Goal: Find specific page/section: Find specific page/section

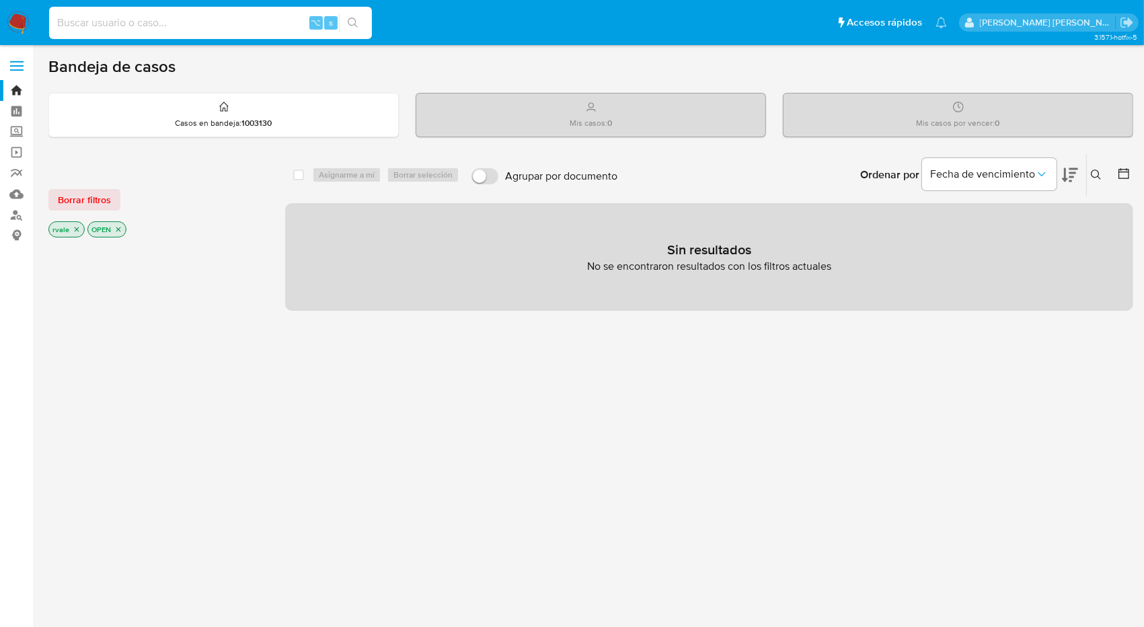
click at [149, 25] on input at bounding box center [210, 22] width 323 height 17
type input "431053619"
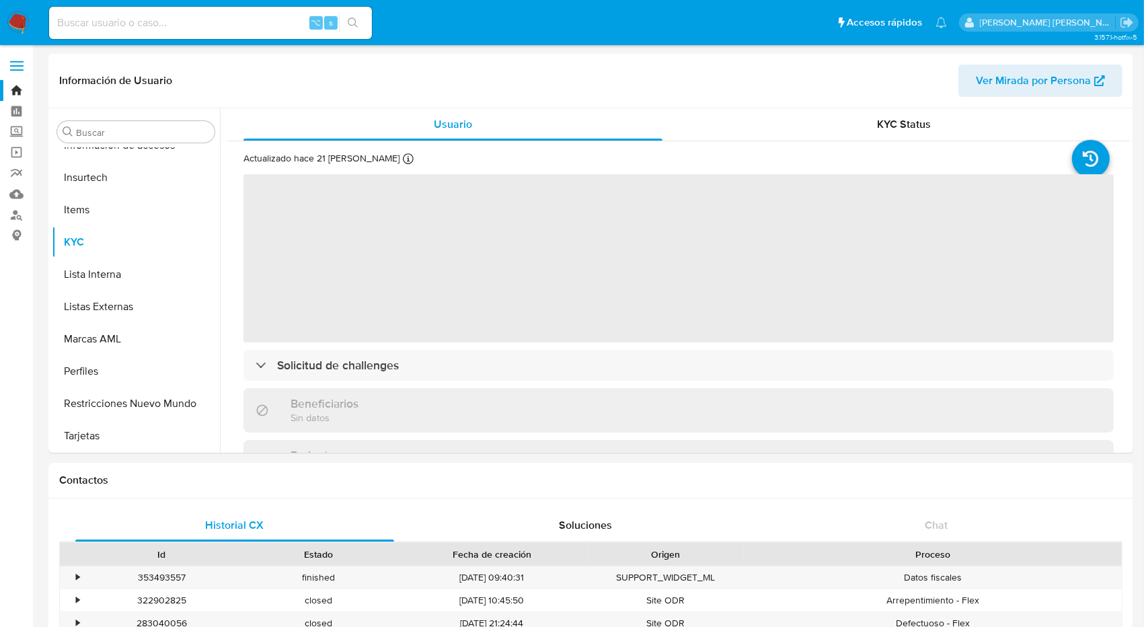
scroll to position [568, 0]
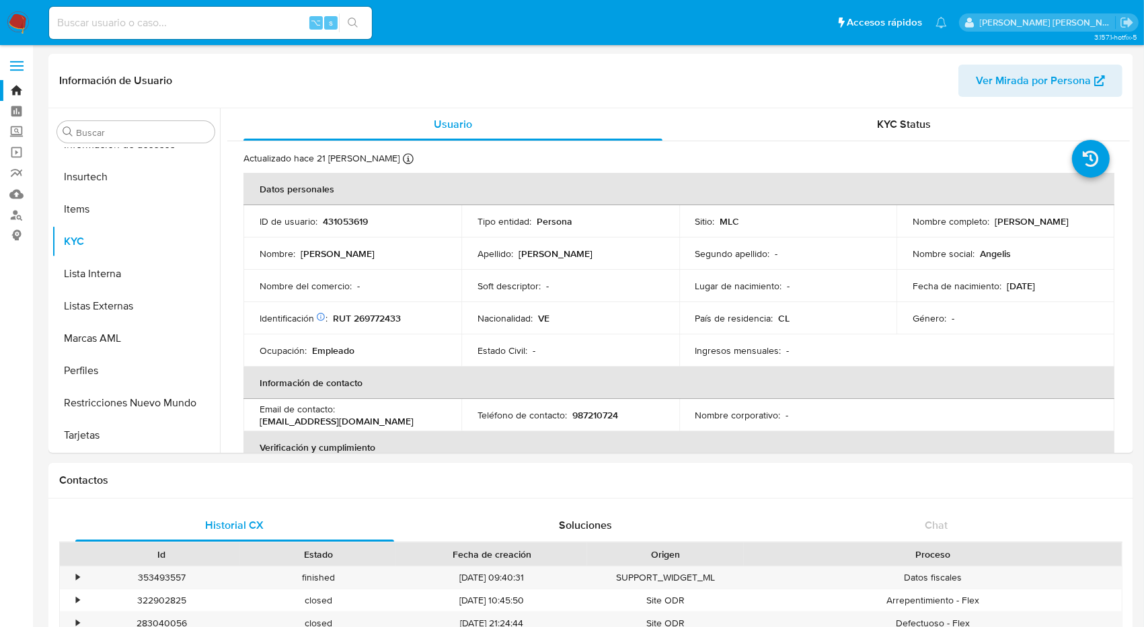
select select "10"
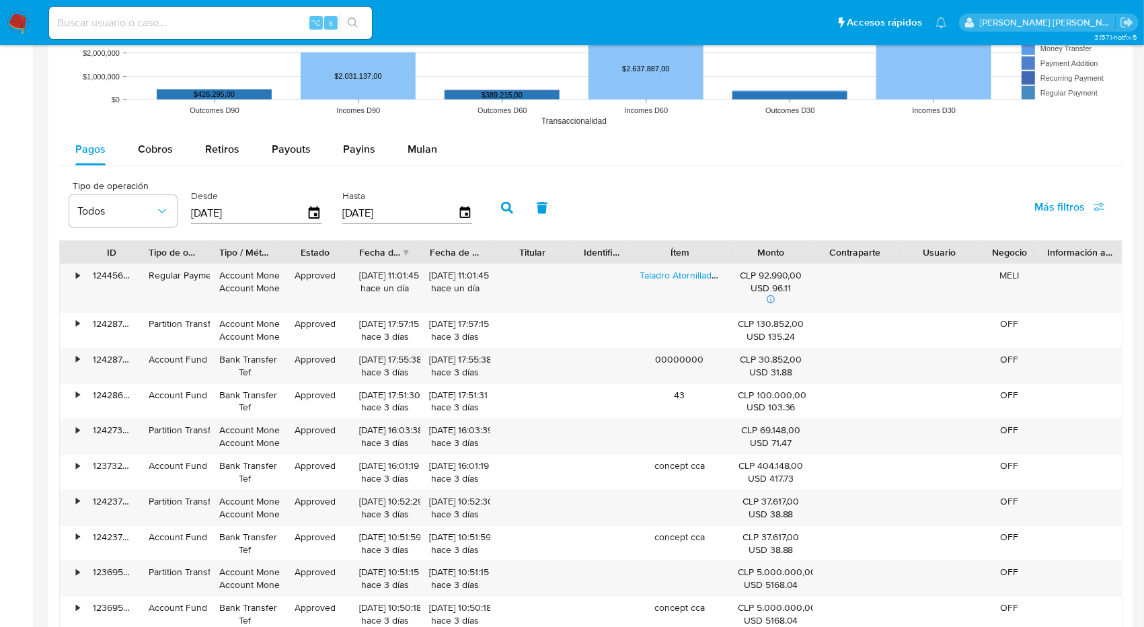
scroll to position [1137, 0]
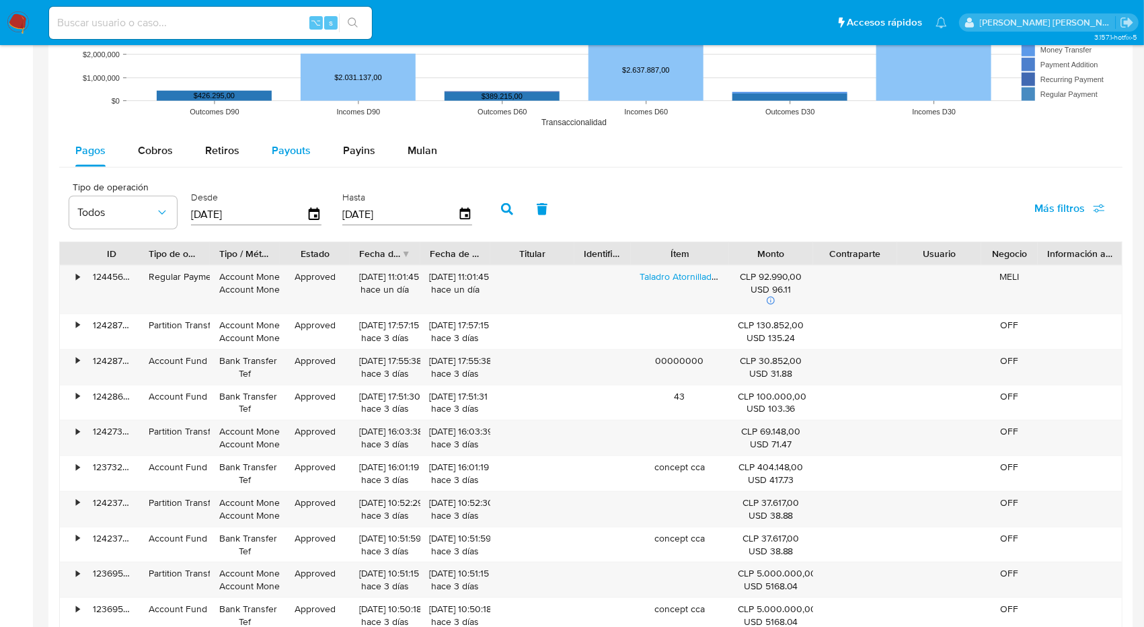
click at [297, 147] on span "Payouts" at bounding box center [291, 150] width 39 height 15
select select "10"
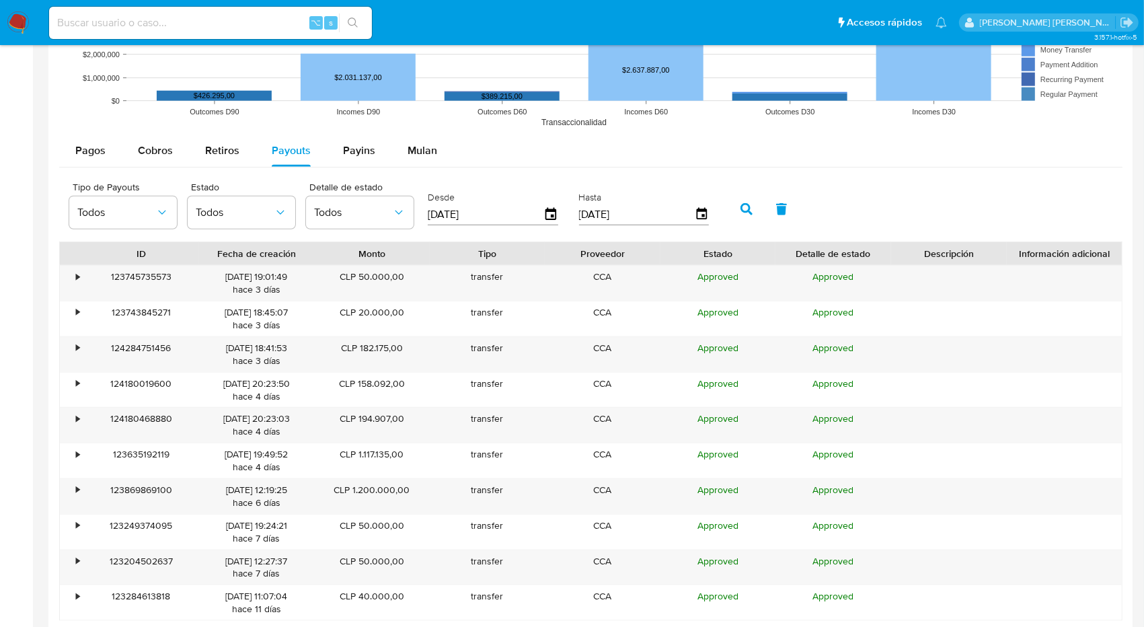
scroll to position [0, 0]
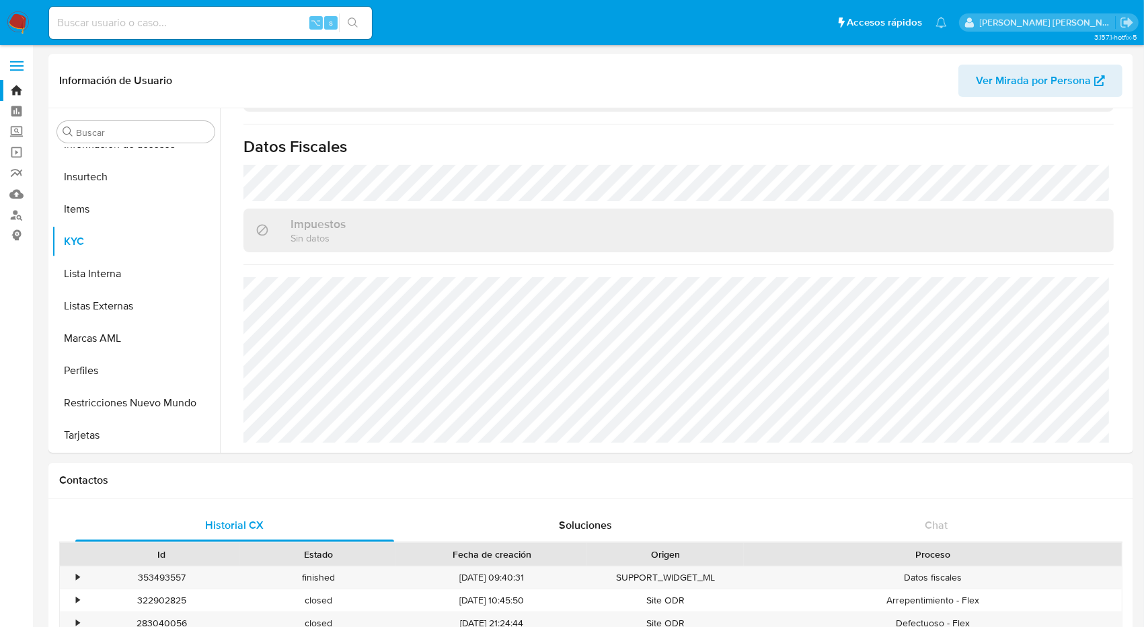
click at [176, 27] on input at bounding box center [210, 22] width 323 height 17
paste input "1022989322"
type input "1022989322"
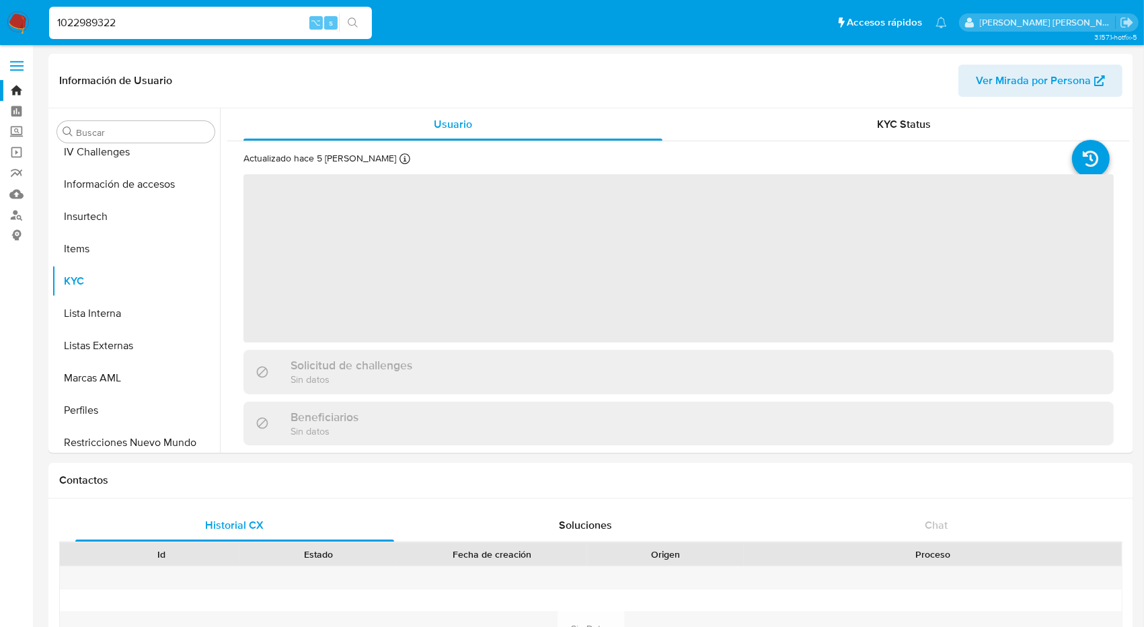
scroll to position [568, 0]
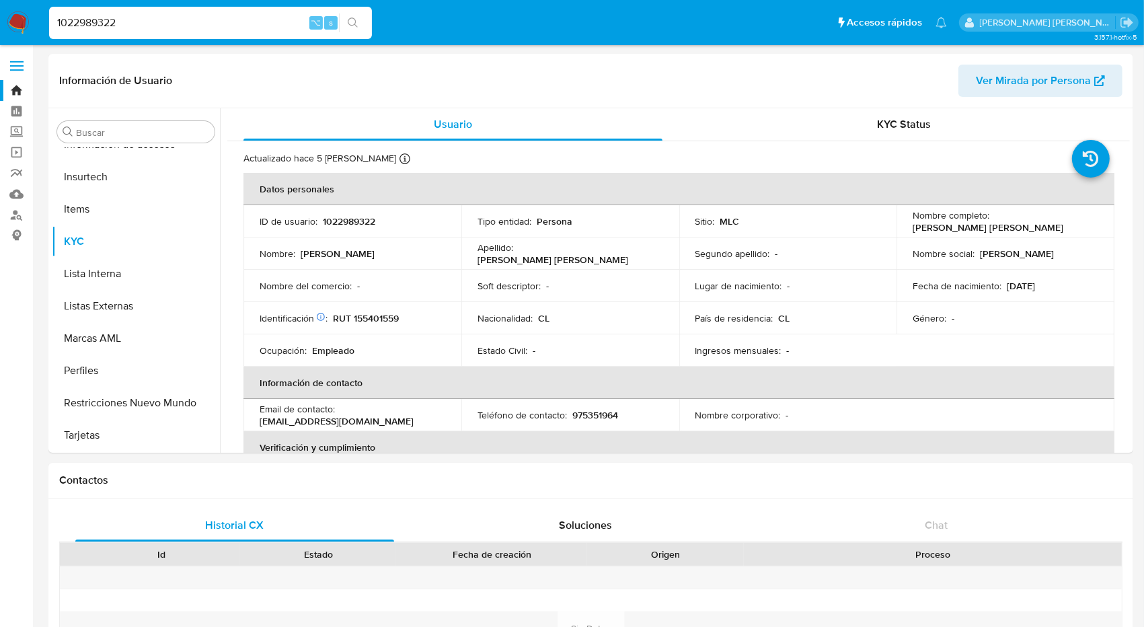
select select "10"
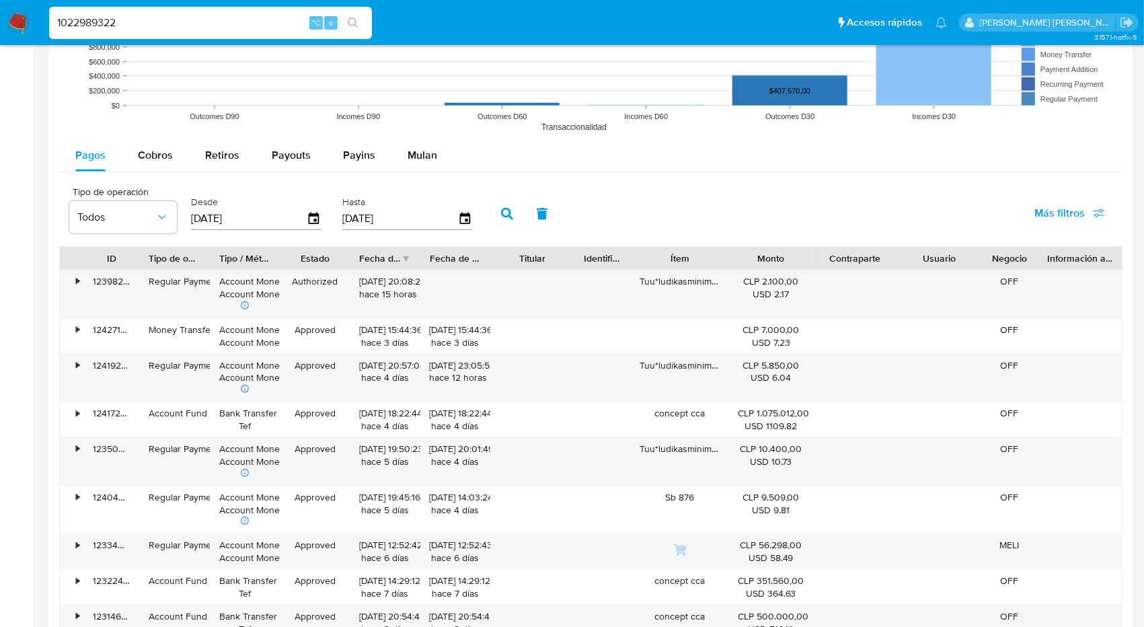
scroll to position [1174, 0]
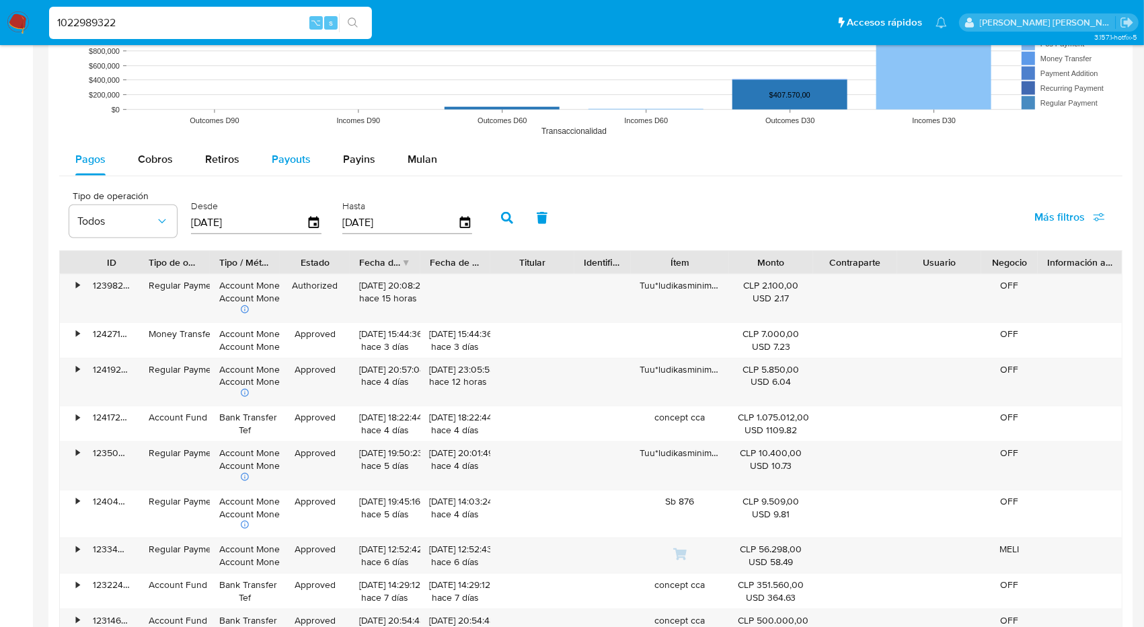
click at [295, 155] on span "Payouts" at bounding box center [291, 158] width 39 height 15
select select "10"
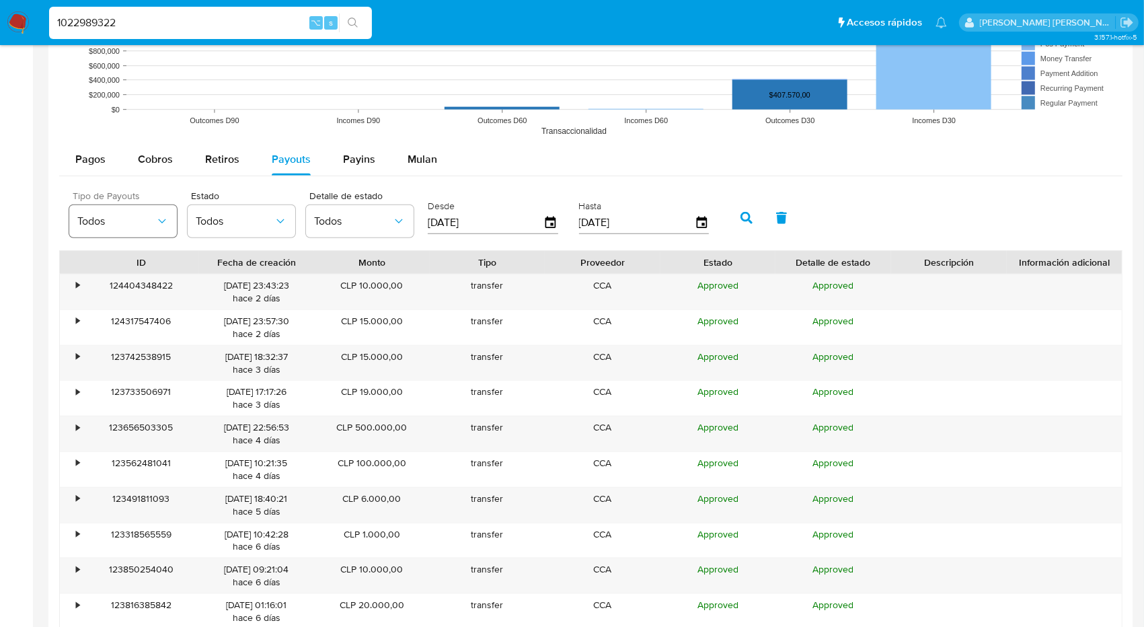
click at [148, 224] on span "Todos" at bounding box center [116, 221] width 78 height 13
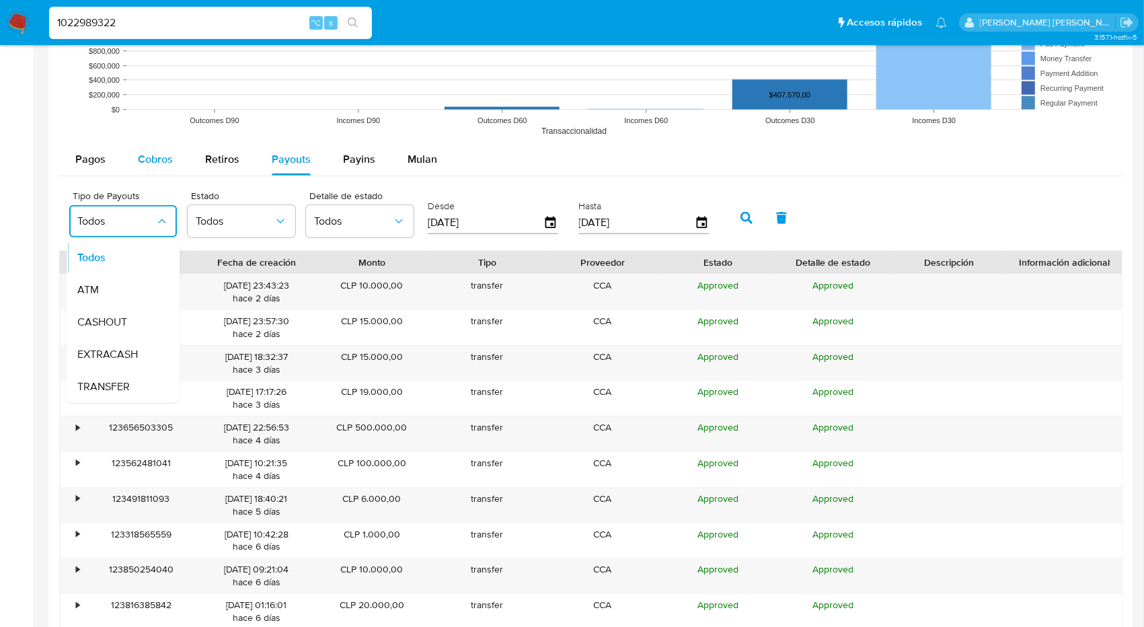
click at [186, 143] on button "Cobros" at bounding box center [155, 159] width 67 height 32
select select "10"
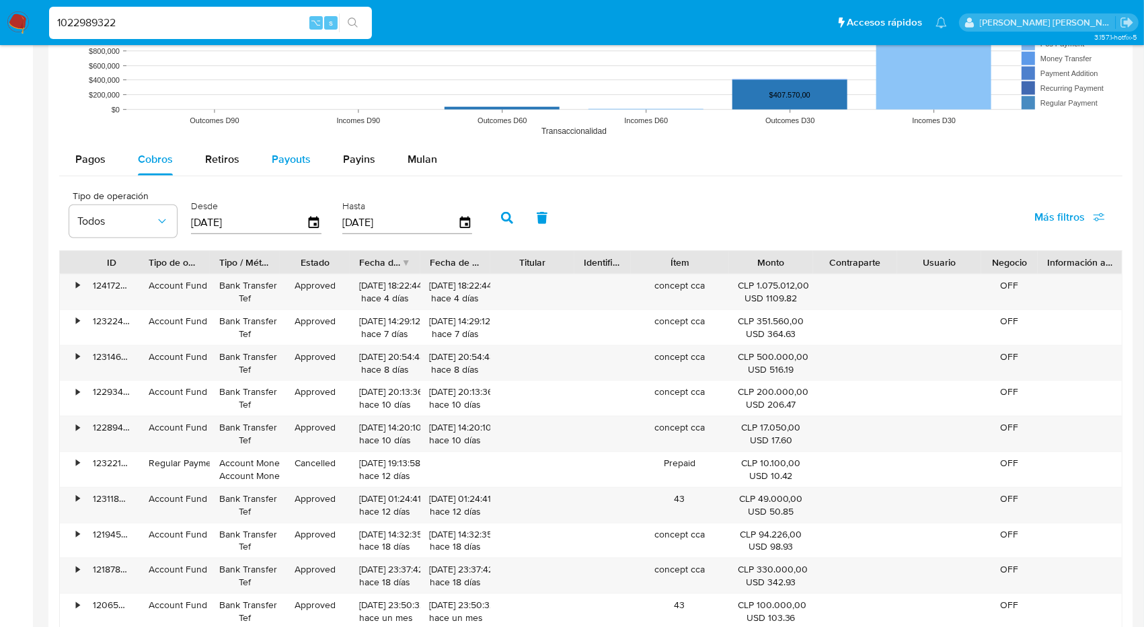
click at [293, 161] on span "Payouts" at bounding box center [291, 158] width 39 height 15
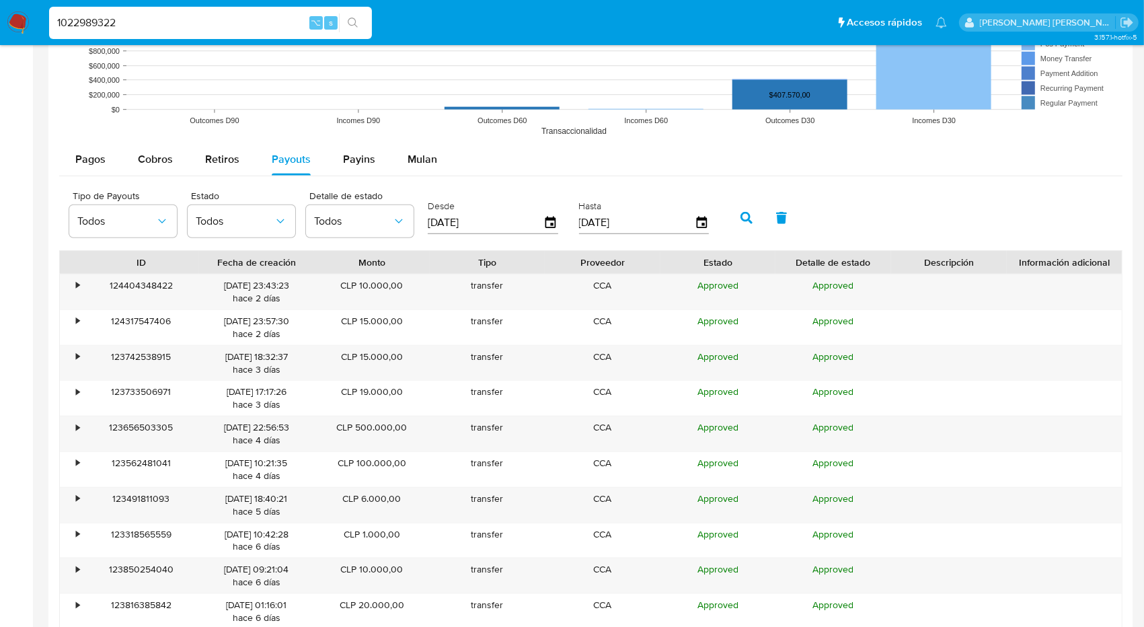
click at [434, 223] on input "[DATE]" at bounding box center [486, 223] width 116 height 22
click at [545, 217] on icon "button" at bounding box center [550, 223] width 11 height 12
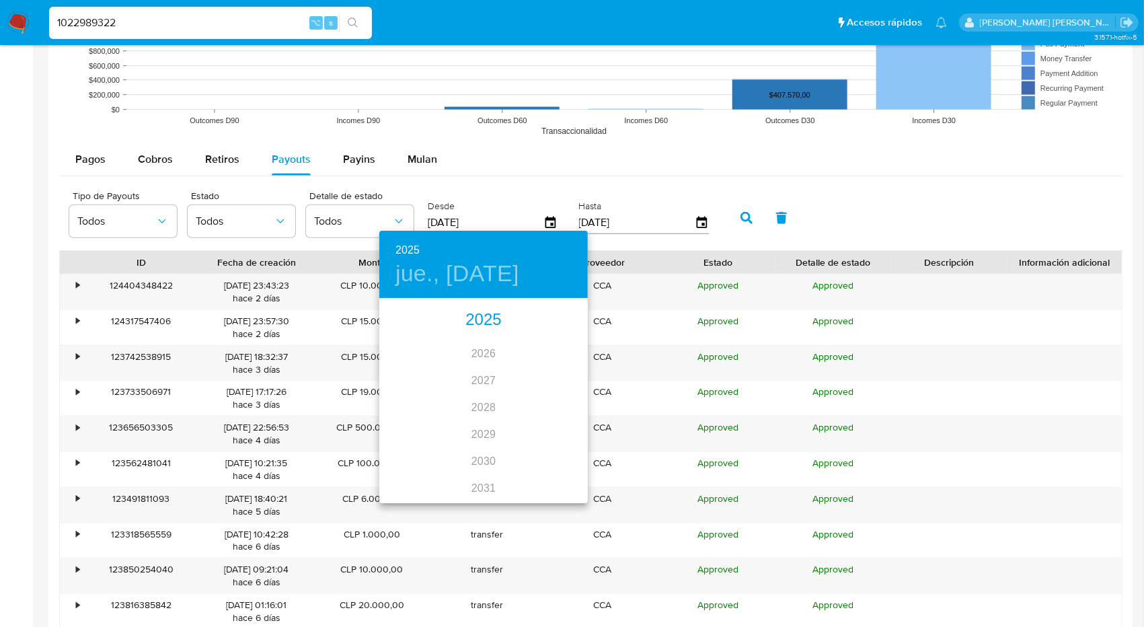
click at [478, 319] on div "2025" at bounding box center [483, 320] width 208 height 27
click at [481, 424] on div "ago." at bounding box center [483, 426] width 69 height 50
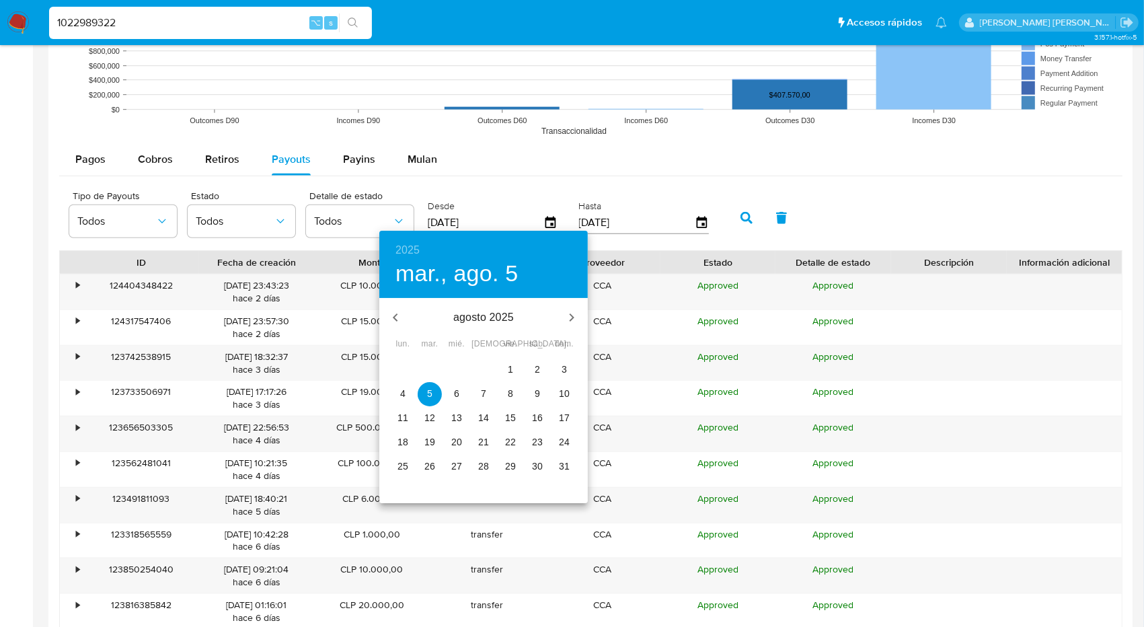
click at [511, 373] on p "1" at bounding box center [510, 368] width 5 height 13
type input "[DATE]"
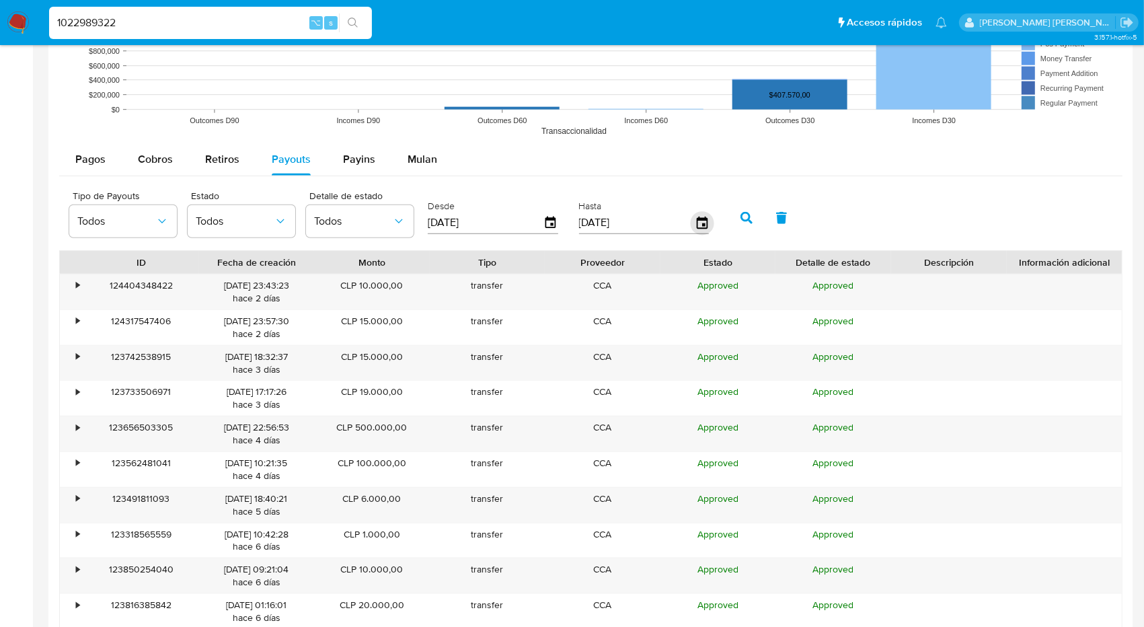
click at [692, 223] on icon "button" at bounding box center [702, 223] width 24 height 24
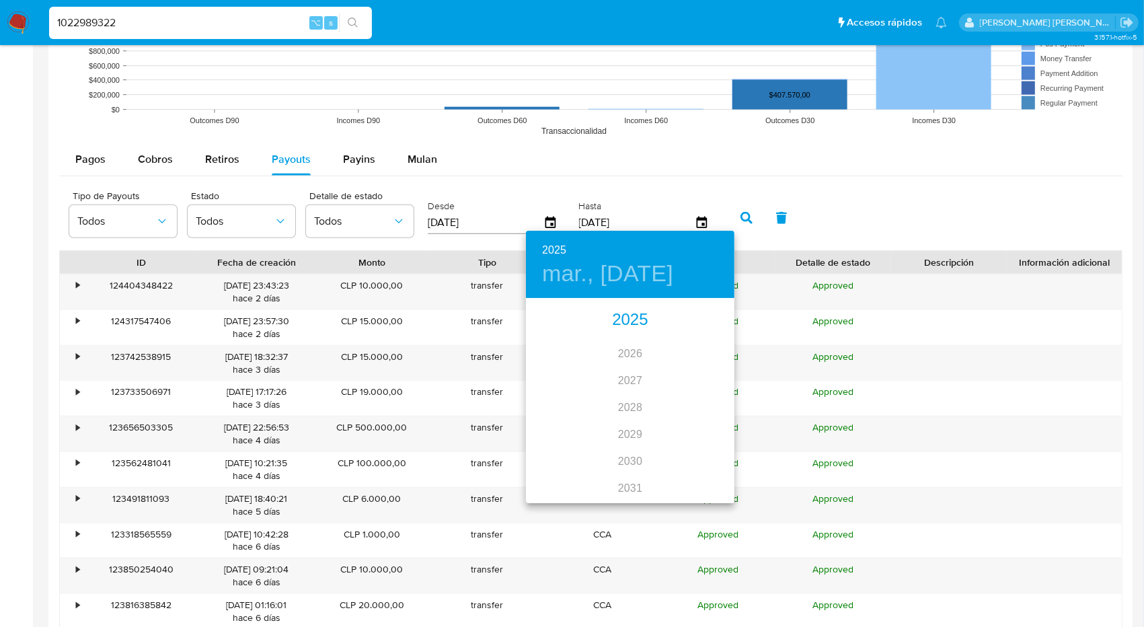
click at [625, 317] on div "2025" at bounding box center [630, 320] width 208 height 27
click at [631, 423] on div "ago." at bounding box center [629, 426] width 69 height 50
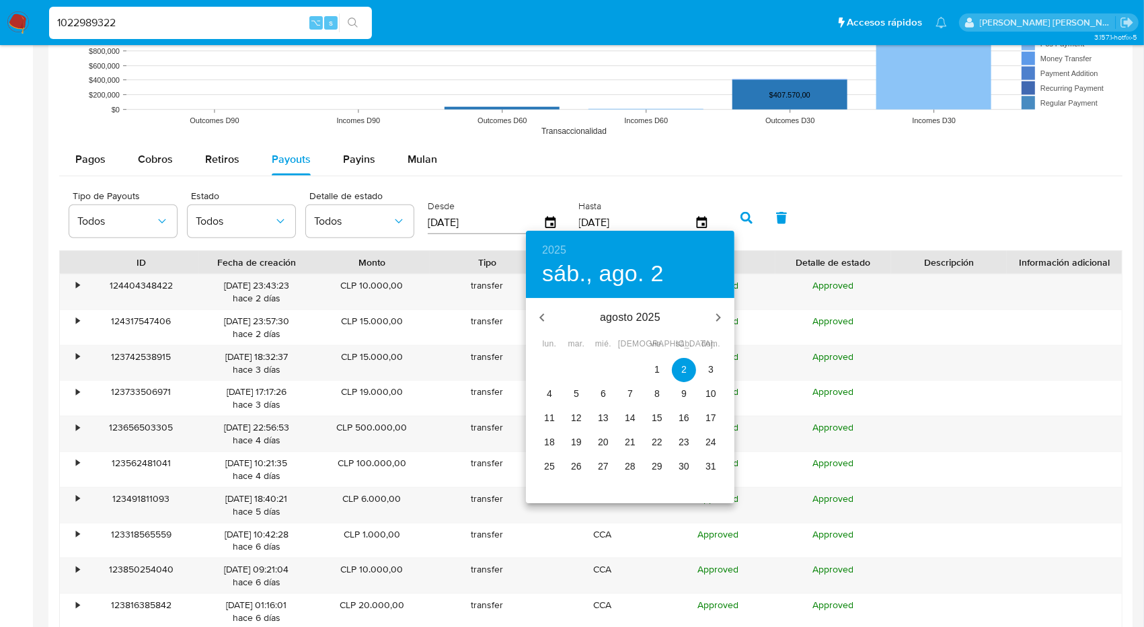
click at [710, 464] on p "31" at bounding box center [710, 465] width 11 height 13
type input "[DATE]"
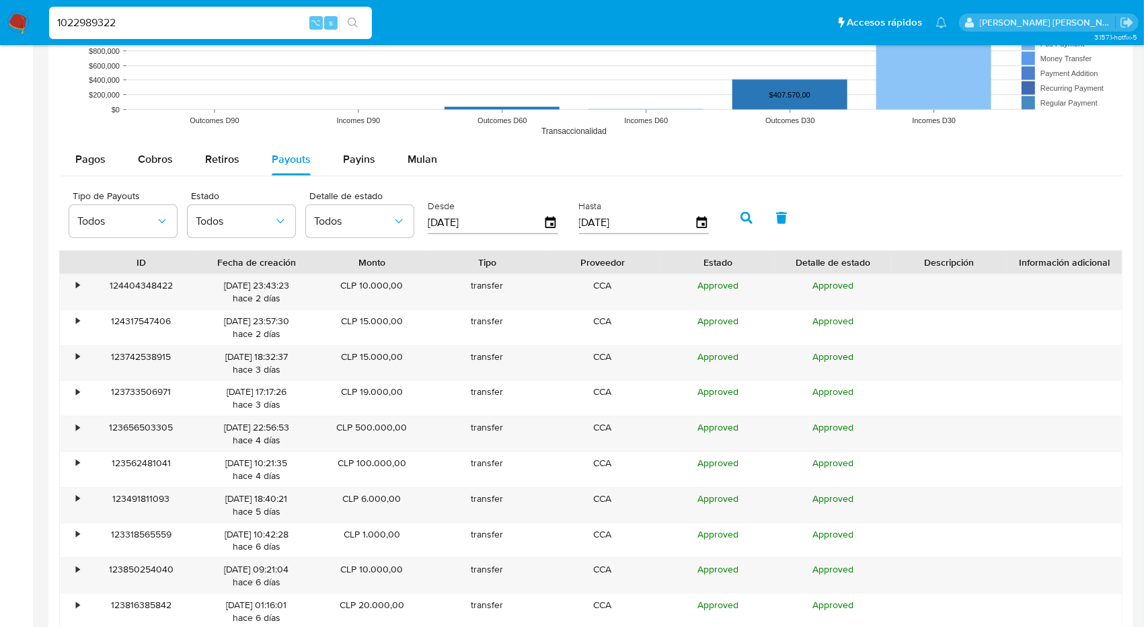
click at [740, 217] on icon "button" at bounding box center [746, 218] width 12 height 12
click at [78, 279] on div "•" at bounding box center [77, 285] width 3 height 13
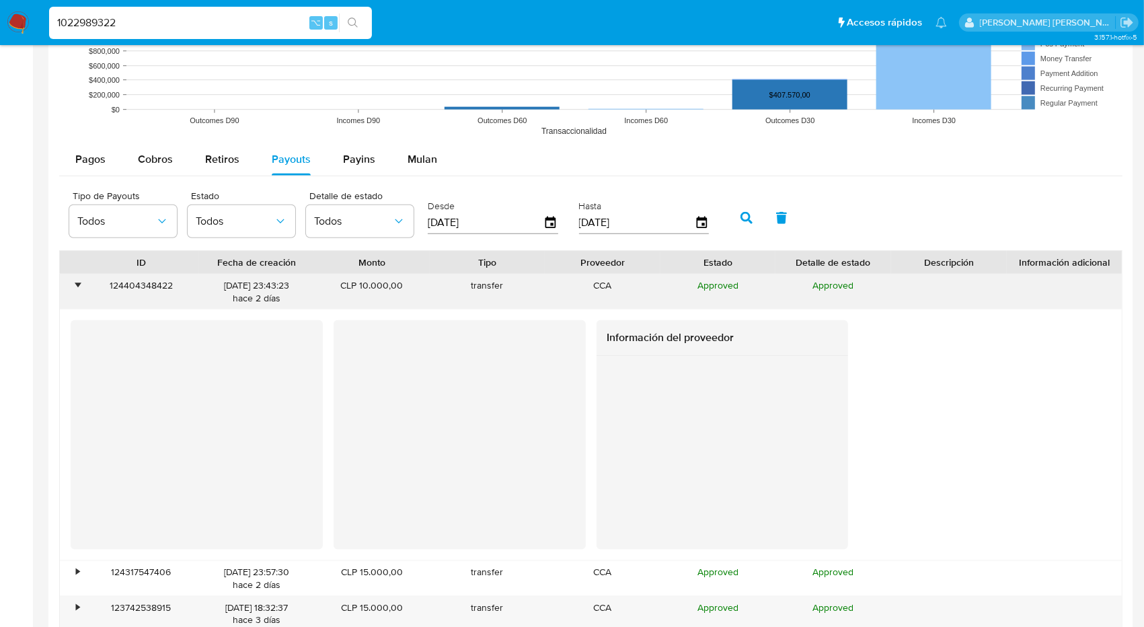
click at [78, 283] on div "•" at bounding box center [77, 285] width 3 height 13
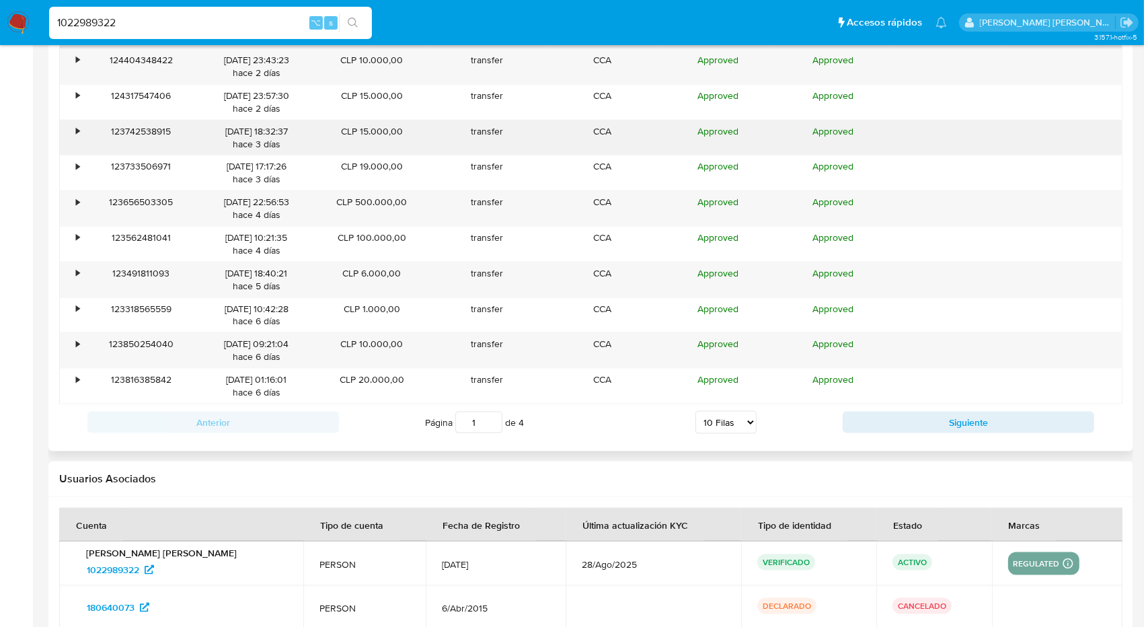
scroll to position [1466, 0]
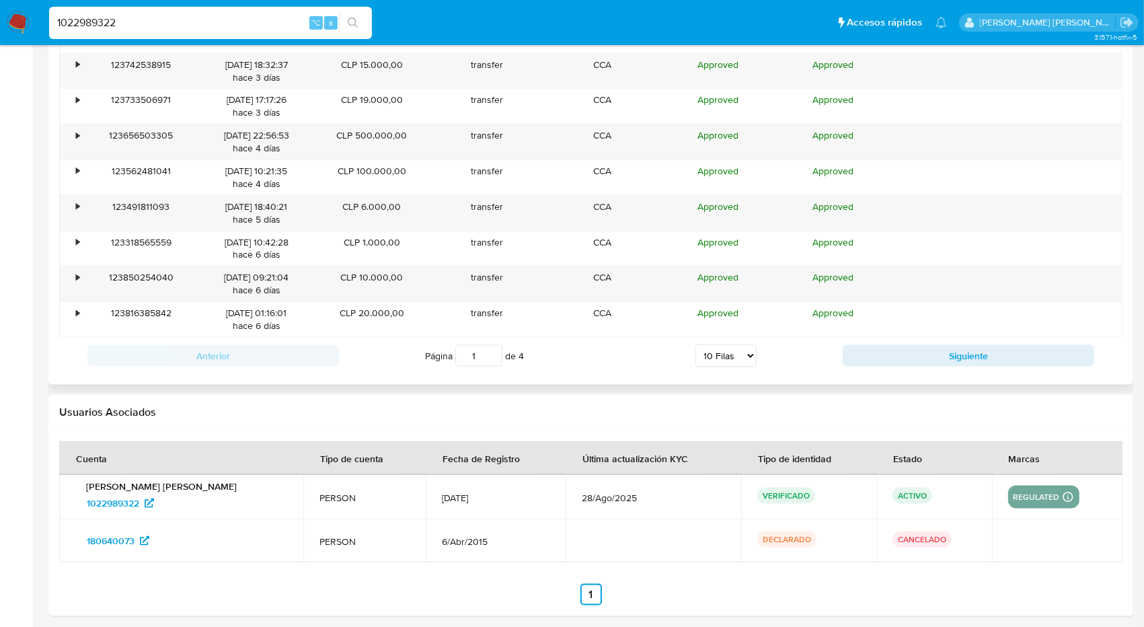
click at [726, 350] on select "5 Filas 10 Filas 20 Filas 25 Filas 50 Filas 100 Filas" at bounding box center [725, 355] width 61 height 23
select select "100"
click at [695, 344] on select "5 Filas 10 Filas 20 Filas 25 Filas 50 Filas 100 Filas" at bounding box center [725, 355] width 61 height 23
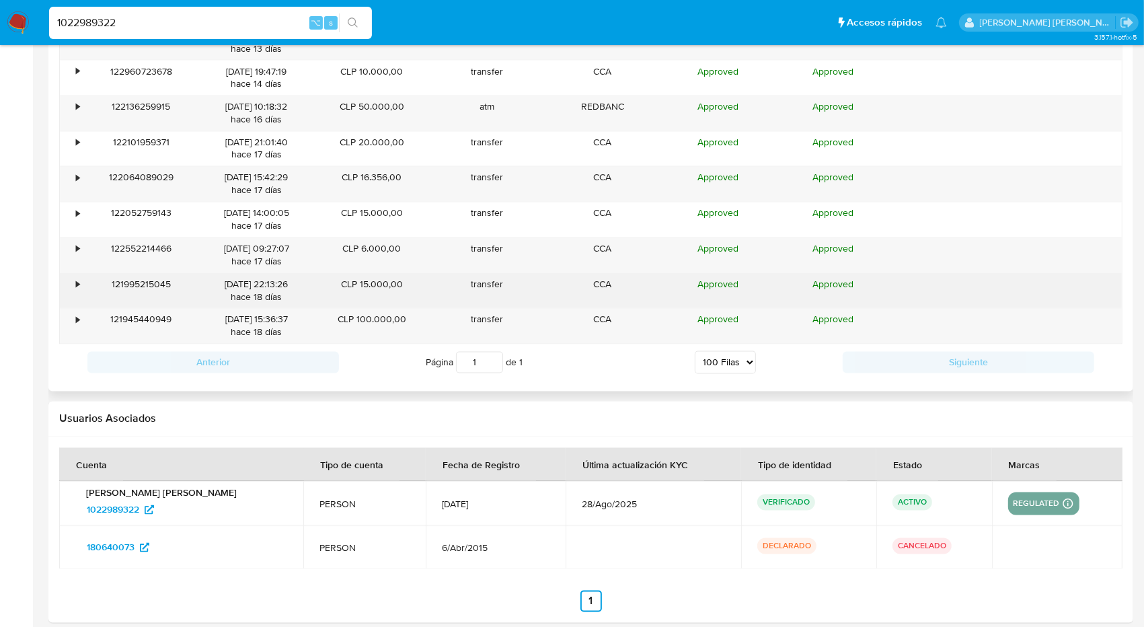
scroll to position [2206, 0]
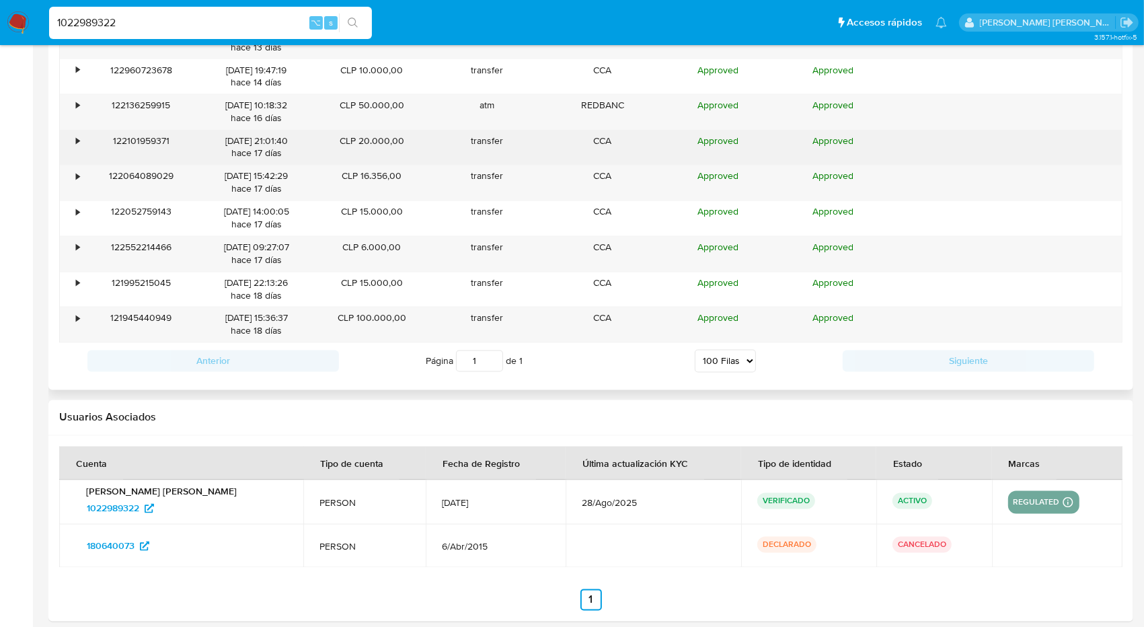
click at [77, 135] on div "•" at bounding box center [77, 141] width 3 height 13
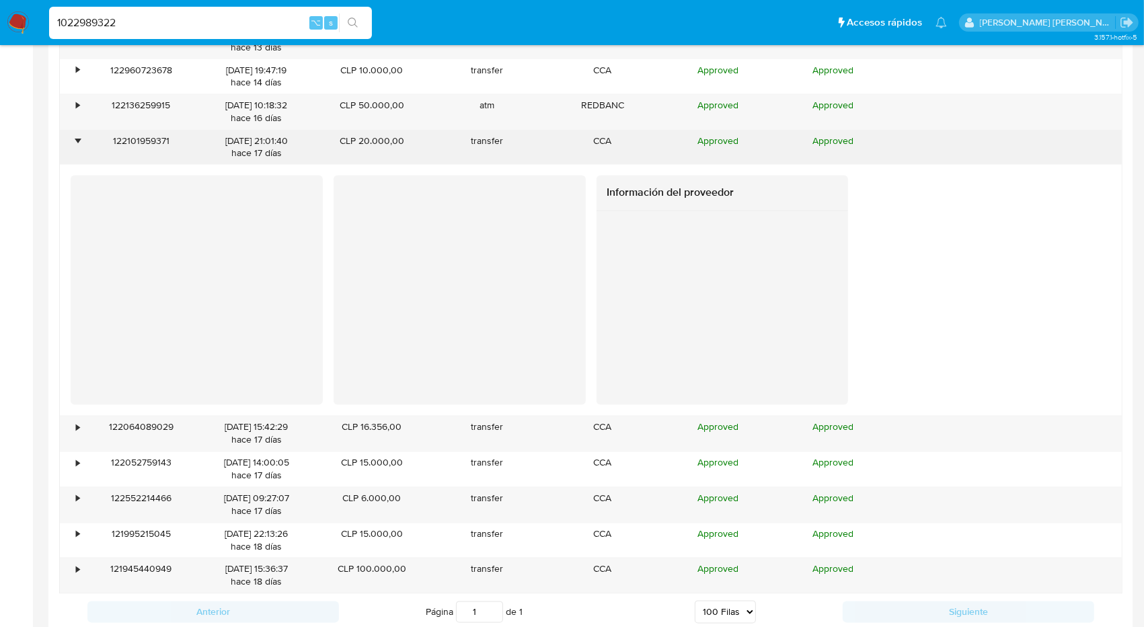
click at [78, 135] on div "•" at bounding box center [77, 141] width 3 height 13
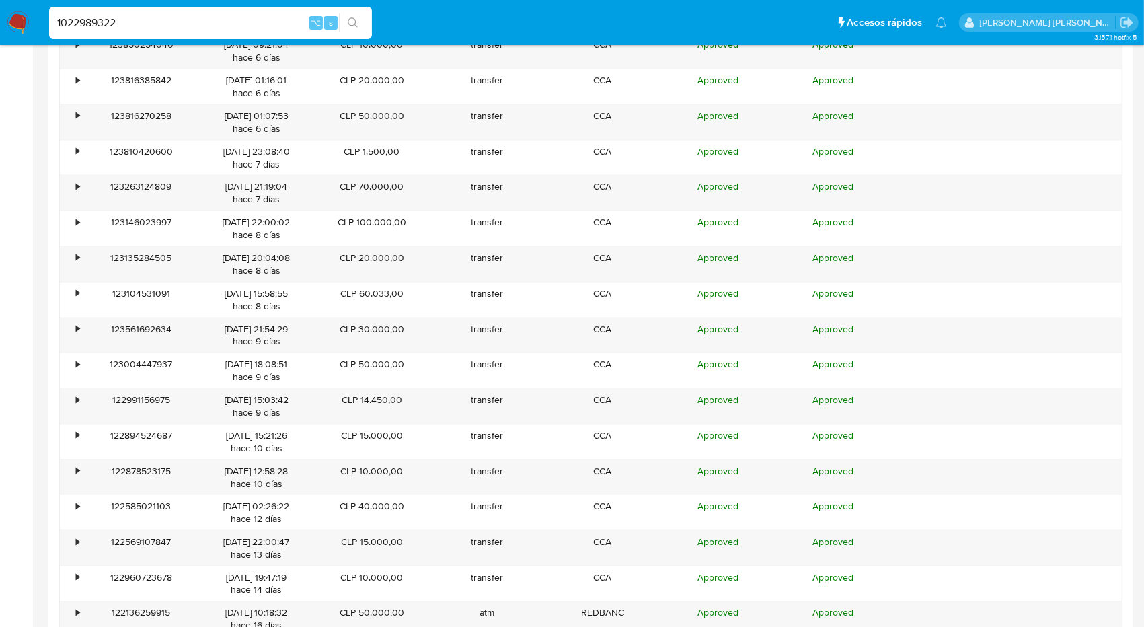
scroll to position [1691, 0]
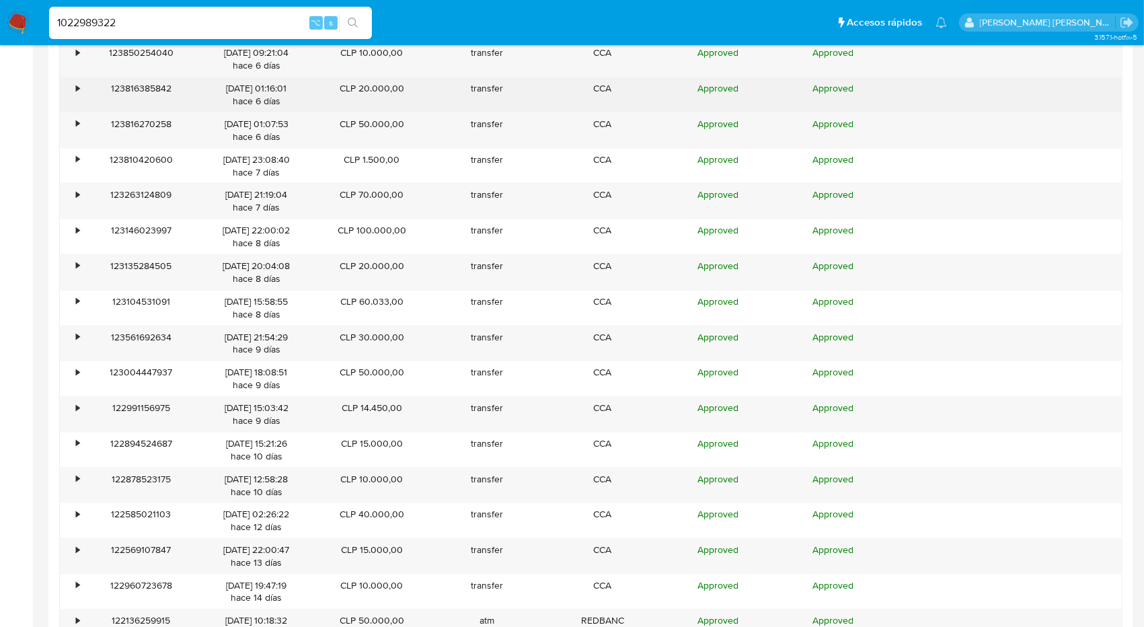
click at [76, 82] on div "•" at bounding box center [77, 88] width 3 height 13
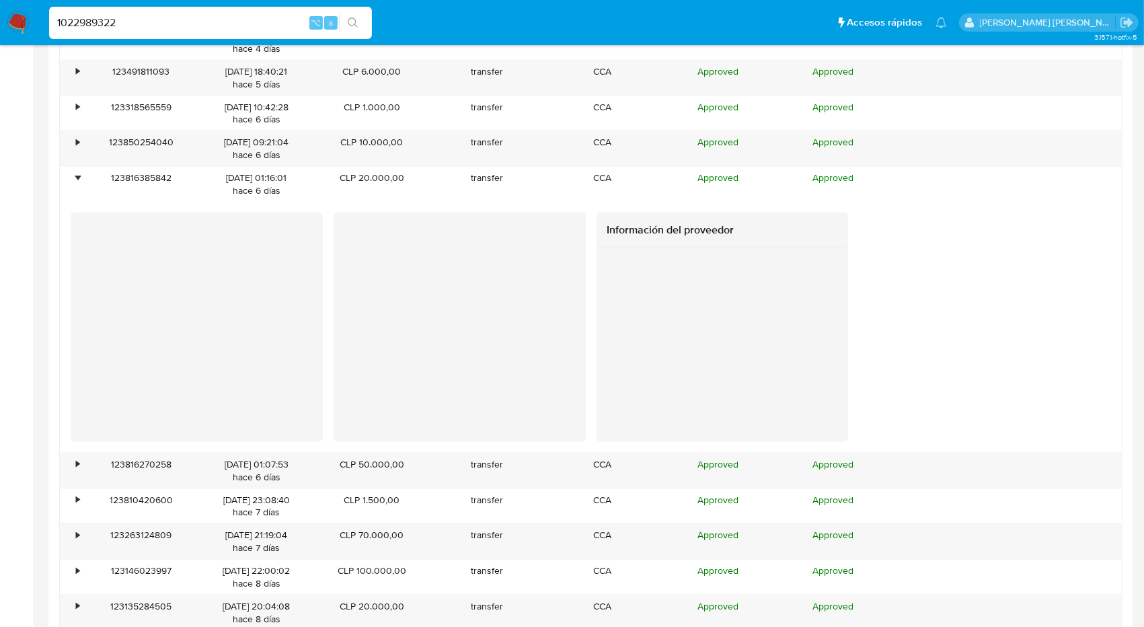
scroll to position [1615, 0]
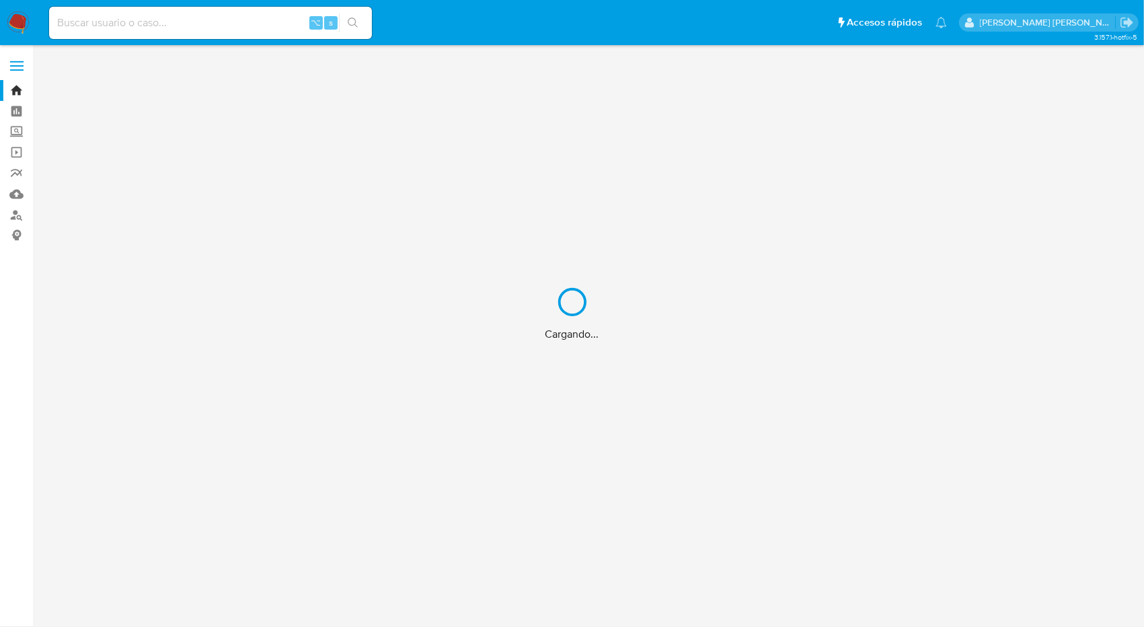
click at [190, 9] on div "Cargando..." at bounding box center [572, 313] width 1144 height 627
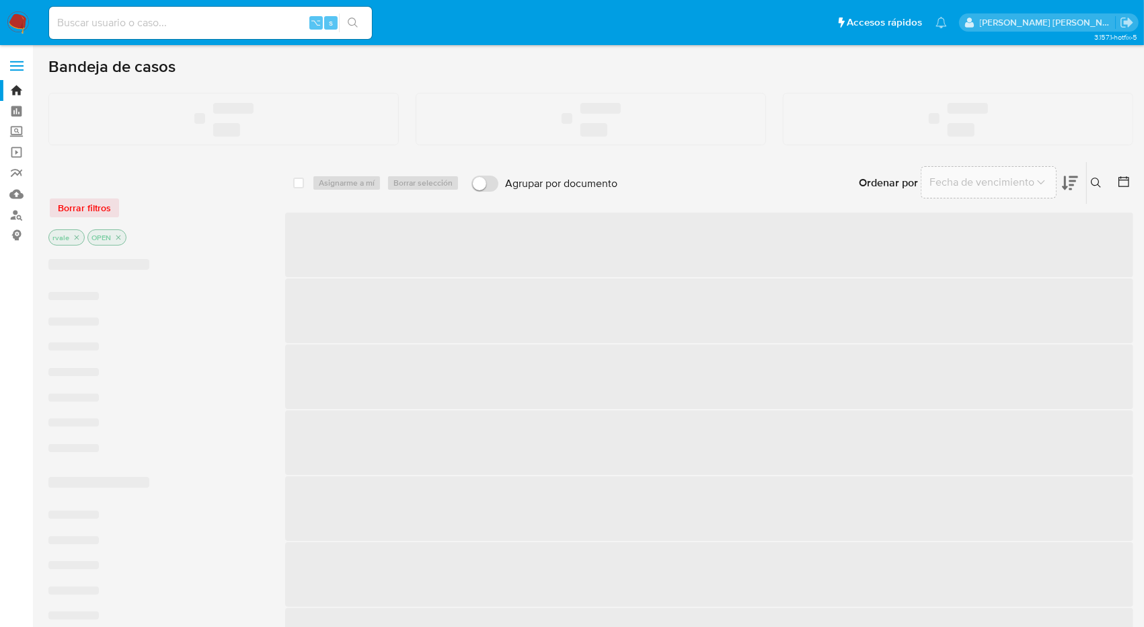
click at [172, 24] on input at bounding box center [210, 22] width 323 height 17
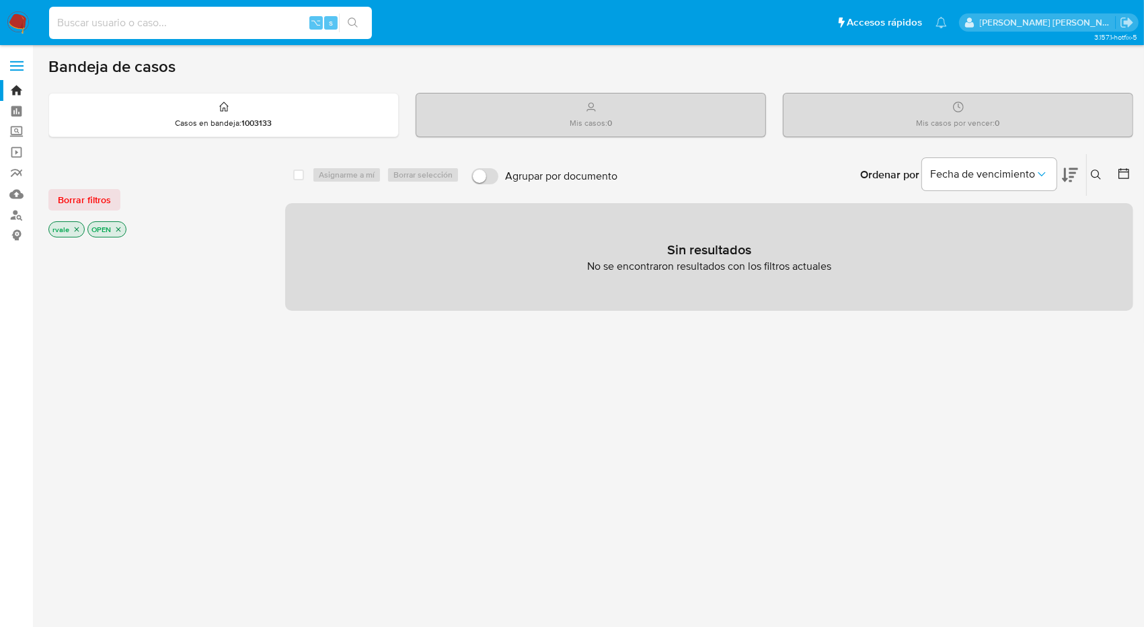
paste input "17483460"
type input "17483460"
